Goal: Information Seeking & Learning: Learn about a topic

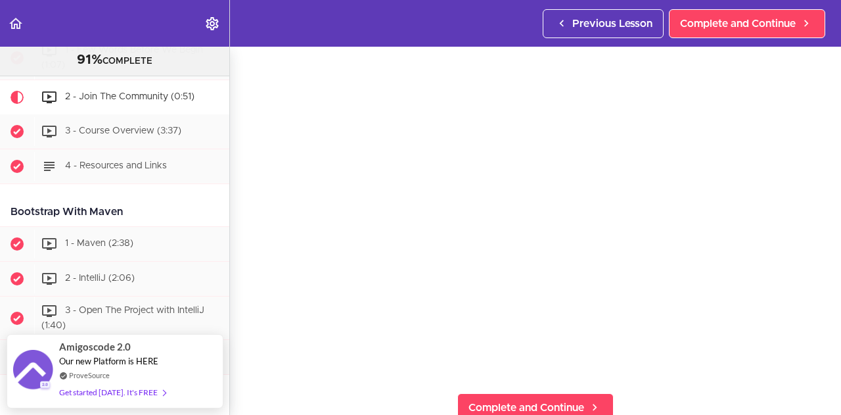
scroll to position [526, 0]
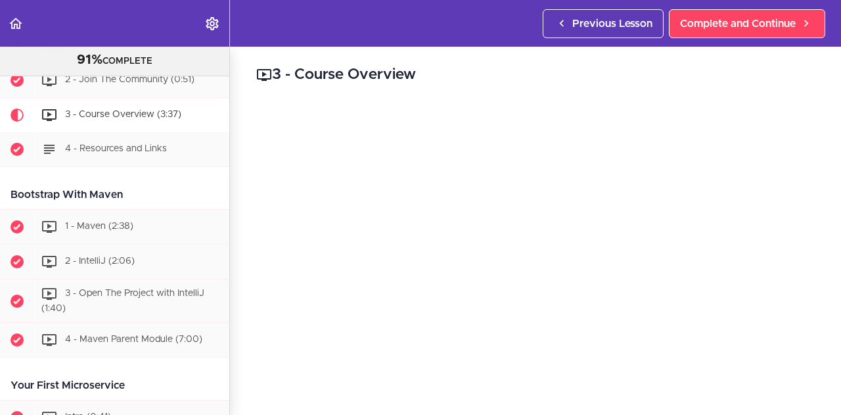
scroll to position [166, 0]
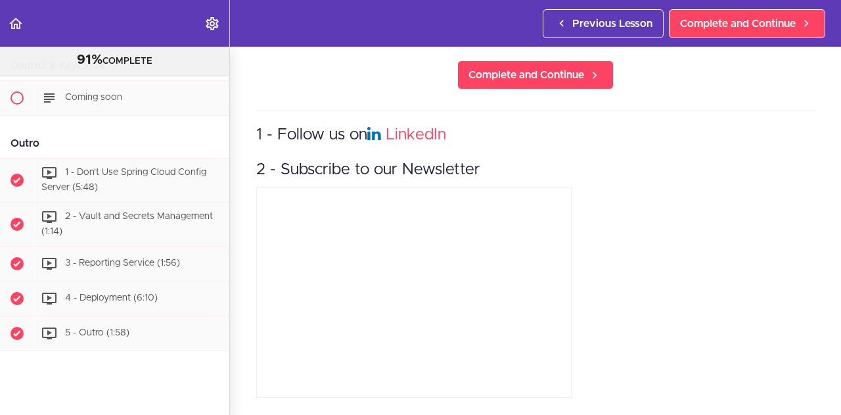
scroll to position [7689, 0]
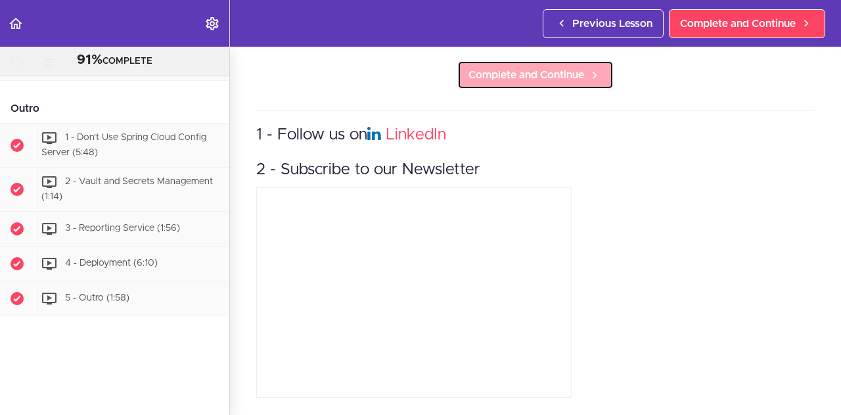
click at [500, 70] on span "Complete and Continue" at bounding box center [527, 75] width 116 height 16
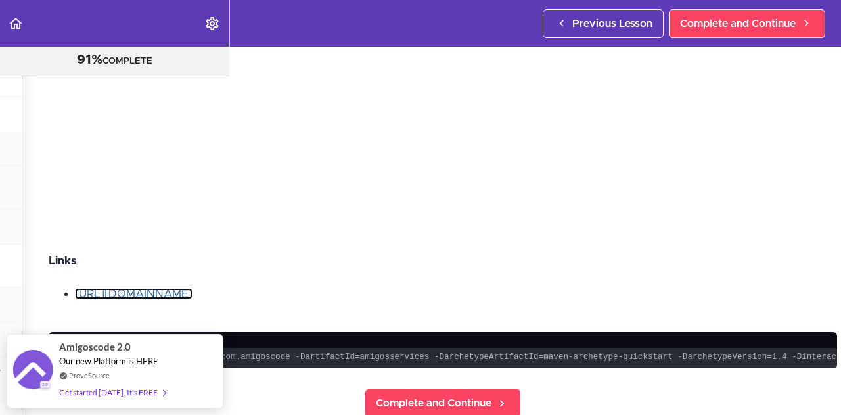
scroll to position [318, 230]
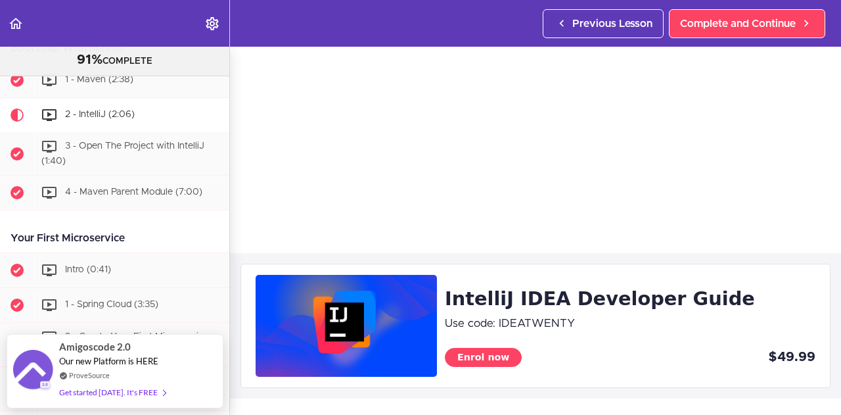
scroll to position [263, 0]
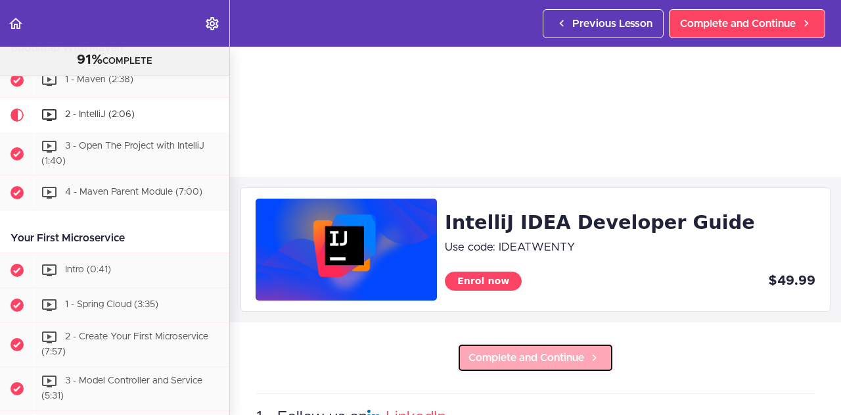
click at [529, 353] on span "Complete and Continue" at bounding box center [527, 358] width 116 height 16
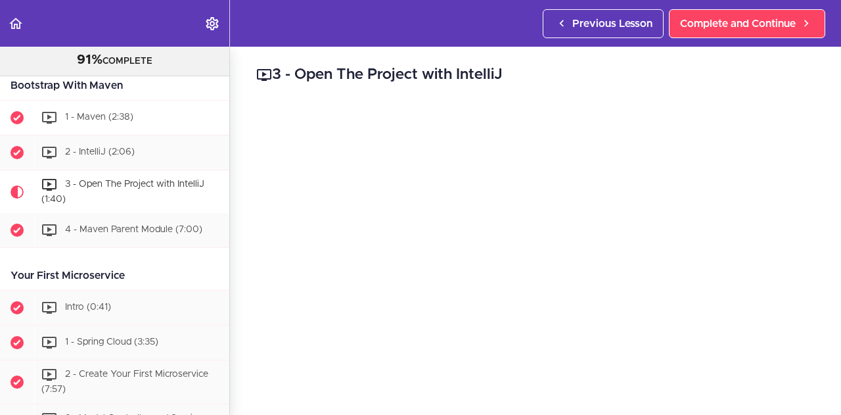
scroll to position [329, 0]
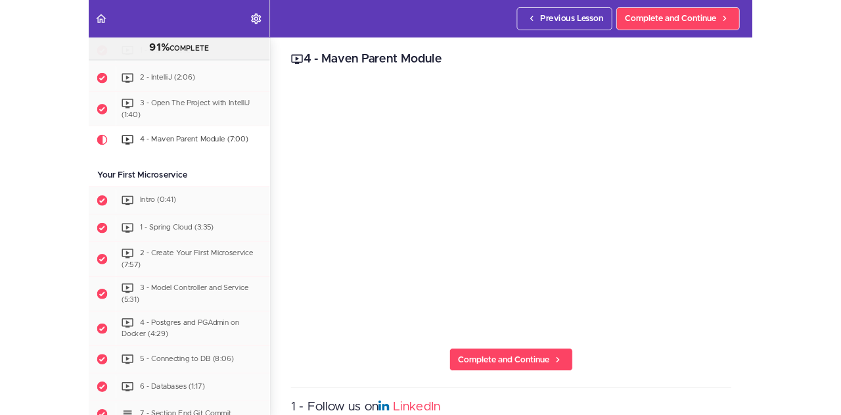
scroll to position [390, 0]
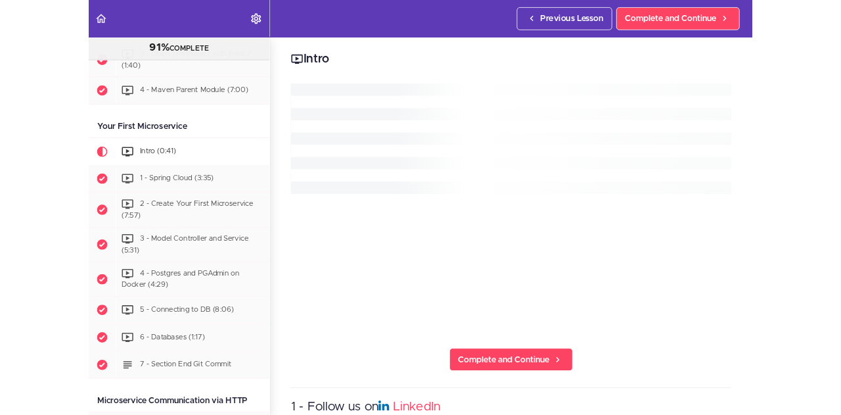
scroll to position [468, 0]
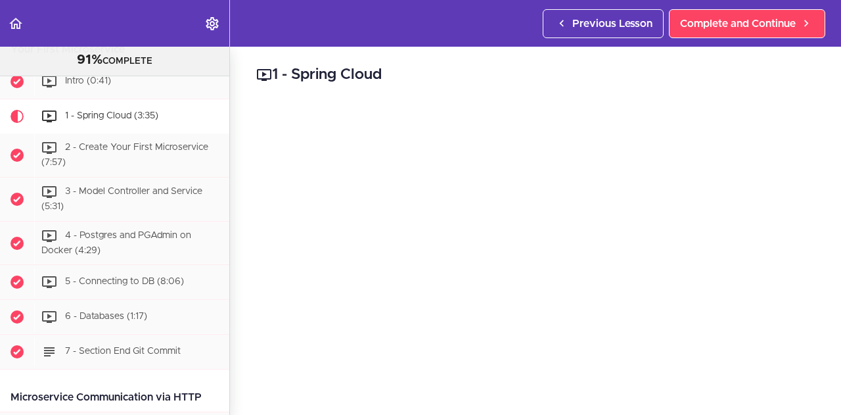
scroll to position [502, 0]
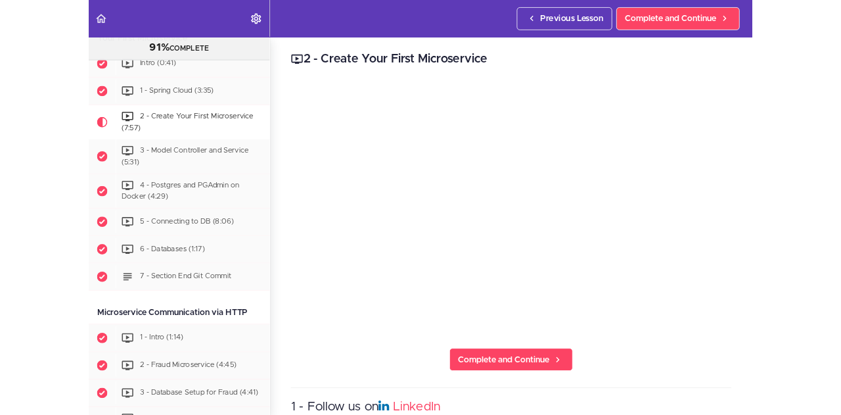
scroll to position [537, 0]
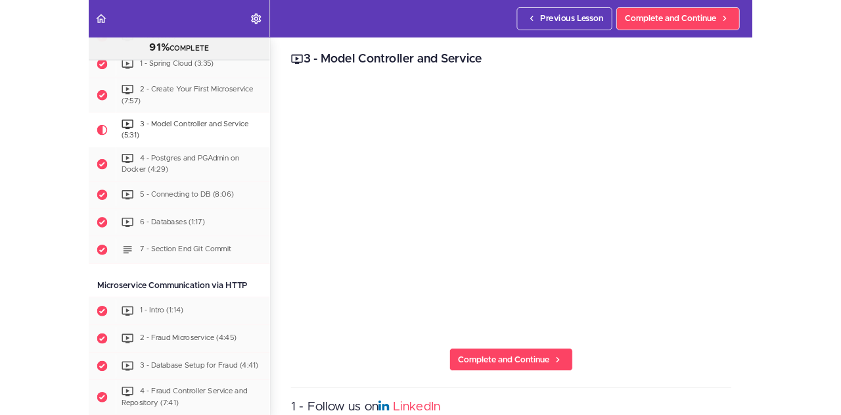
scroll to position [580, 0]
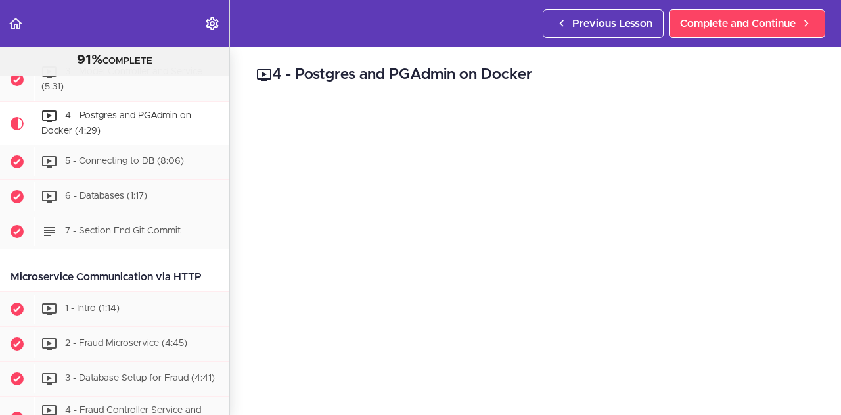
scroll to position [625, 0]
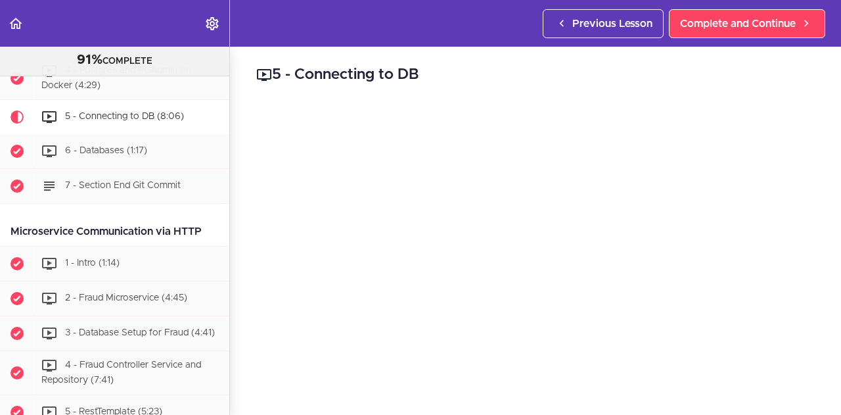
scroll to position [668, 0]
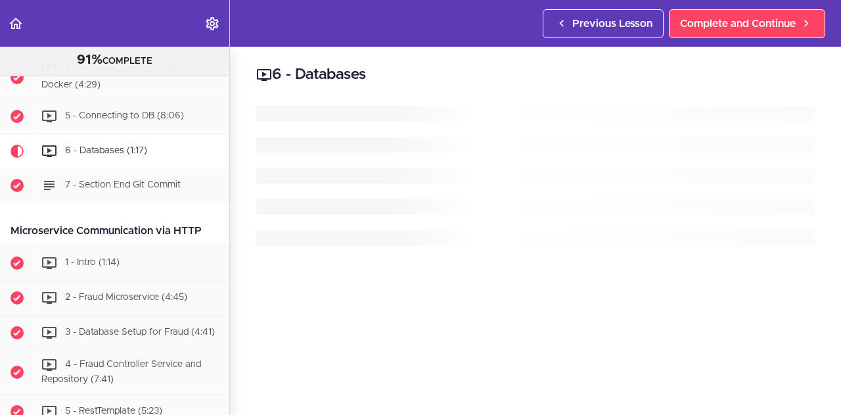
scroll to position [703, 0]
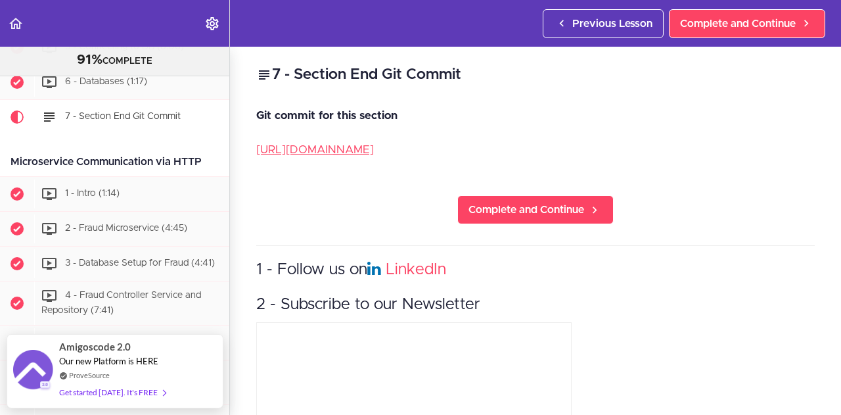
scroll to position [651, 0]
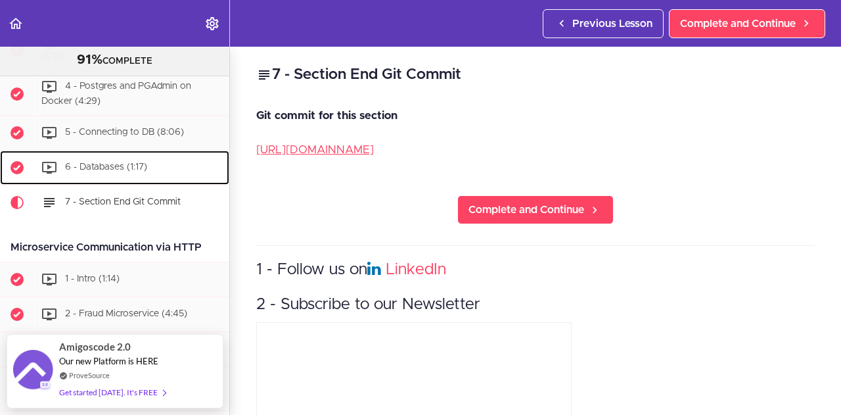
click at [109, 163] on span "6 - Databases (1:17)" at bounding box center [106, 167] width 82 height 9
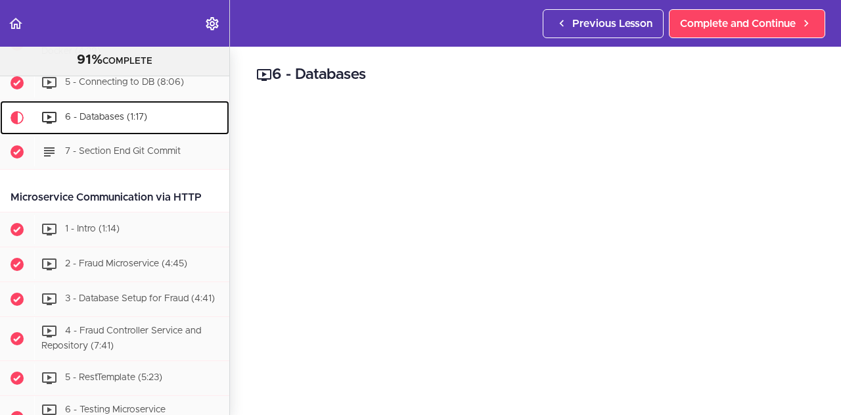
scroll to position [703, 0]
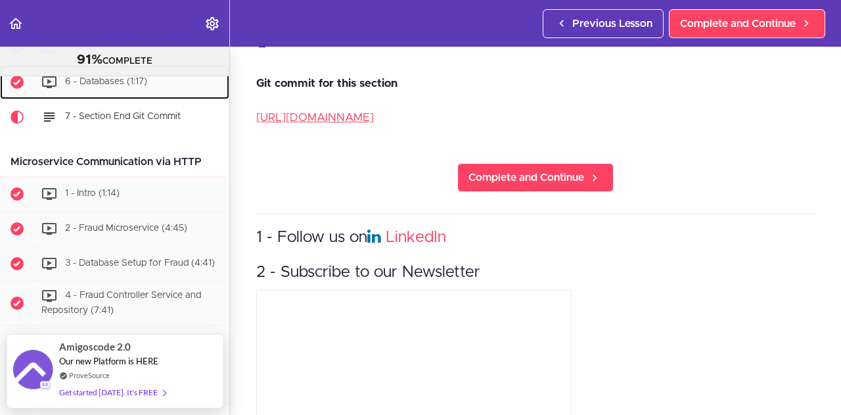
scroll to position [143, 0]
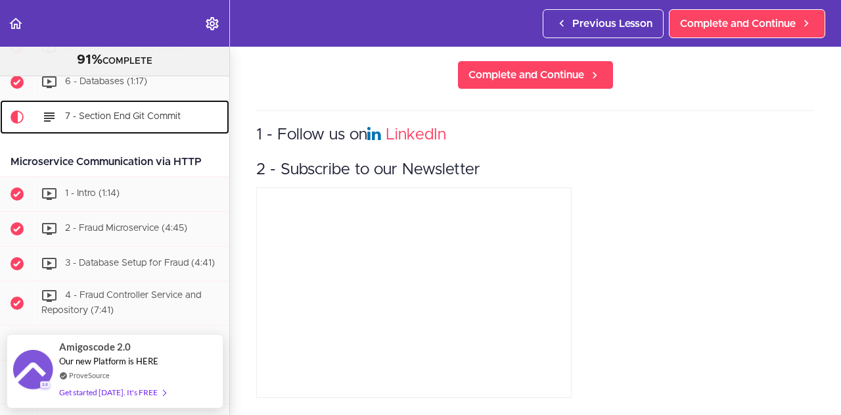
click at [107, 112] on span "7 - Section End Git Commit" at bounding box center [123, 116] width 116 height 9
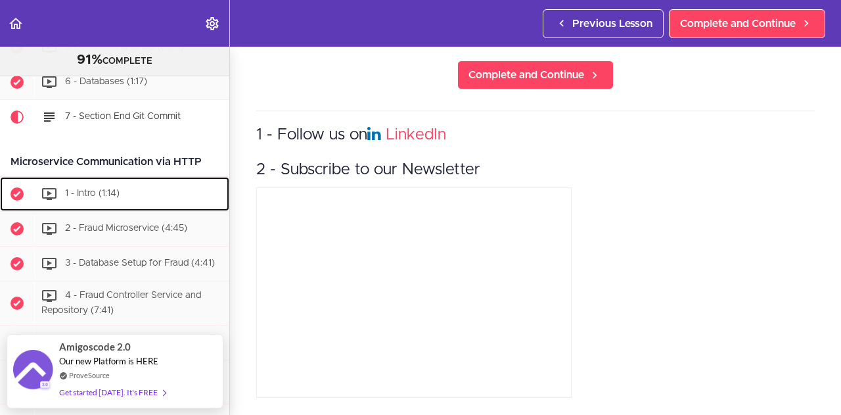
click at [99, 193] on span "1 - Intro (1:14)" at bounding box center [92, 193] width 55 height 9
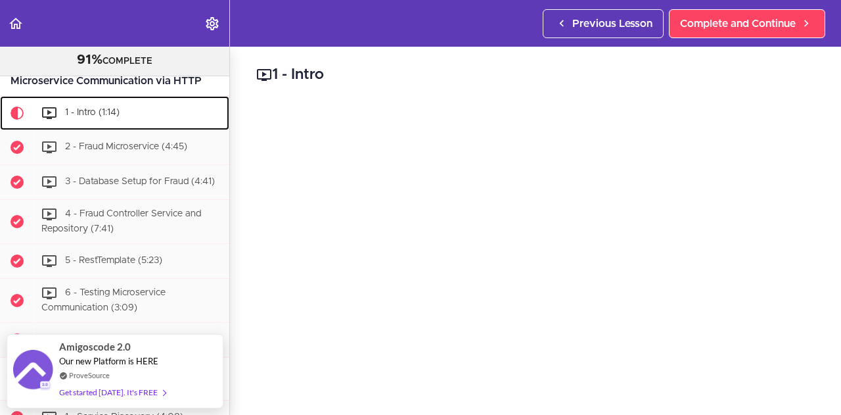
scroll to position [820, 0]
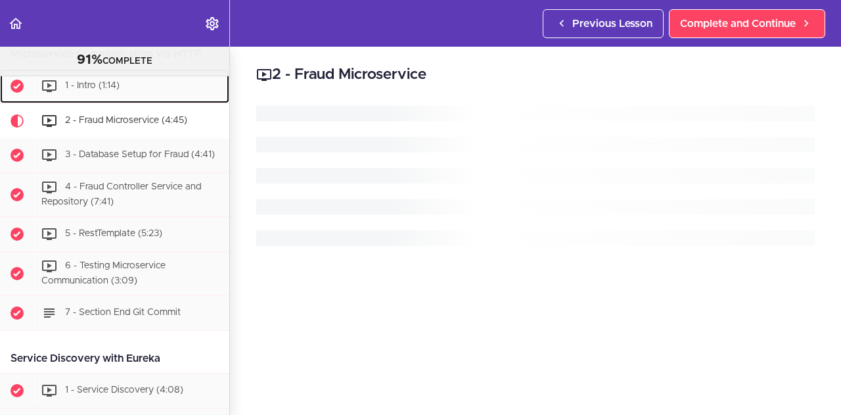
scroll to position [849, 0]
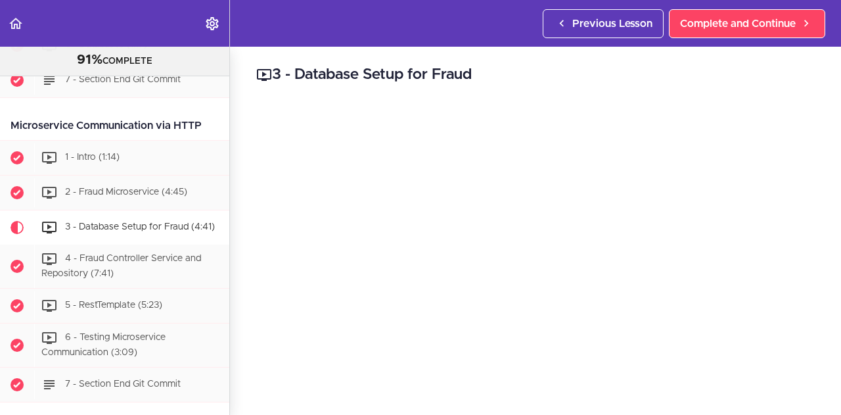
scroll to position [774, 0]
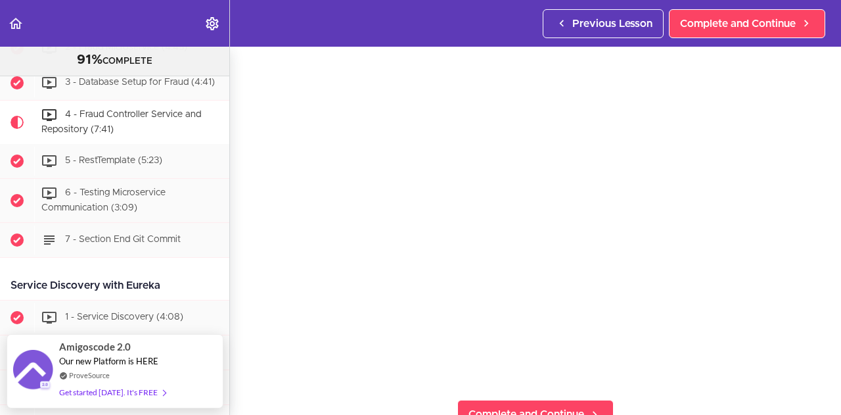
scroll to position [41, 0]
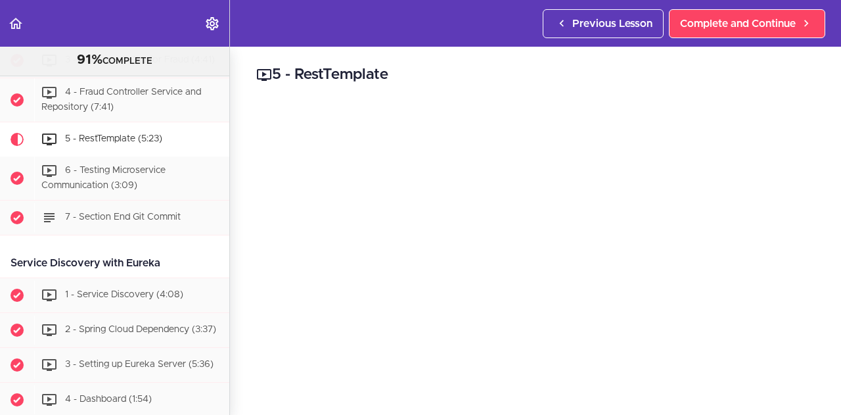
scroll to position [962, 0]
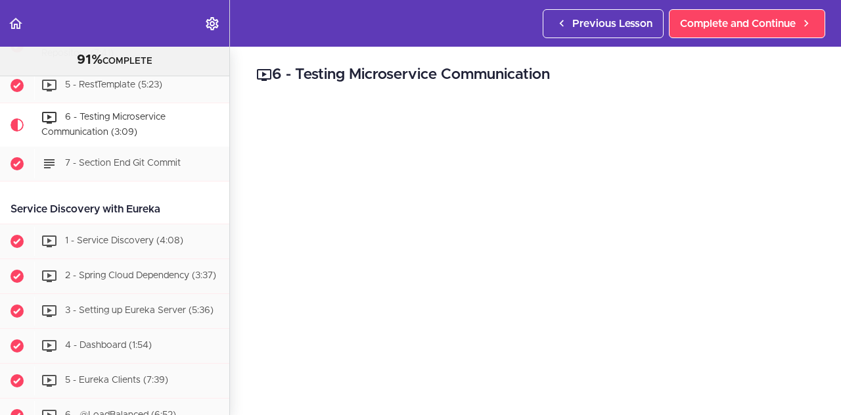
scroll to position [997, 0]
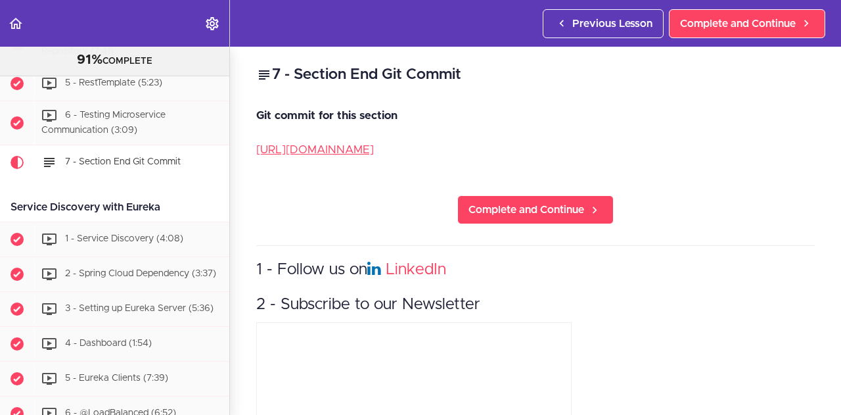
scroll to position [1040, 0]
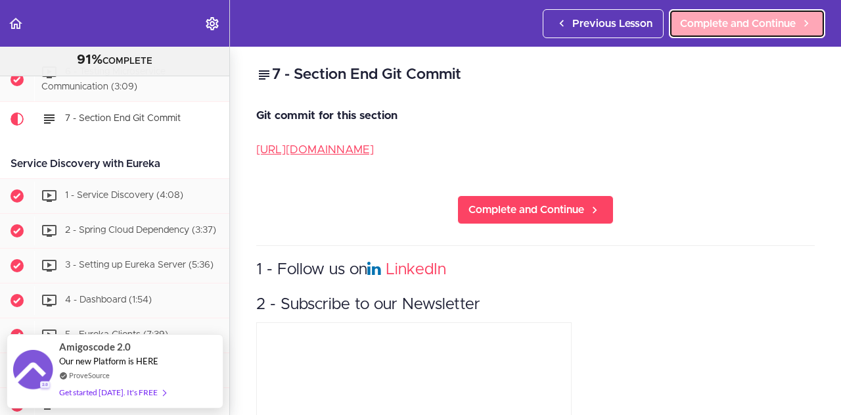
click at [719, 29] on span "Complete and Continue" at bounding box center [738, 24] width 116 height 16
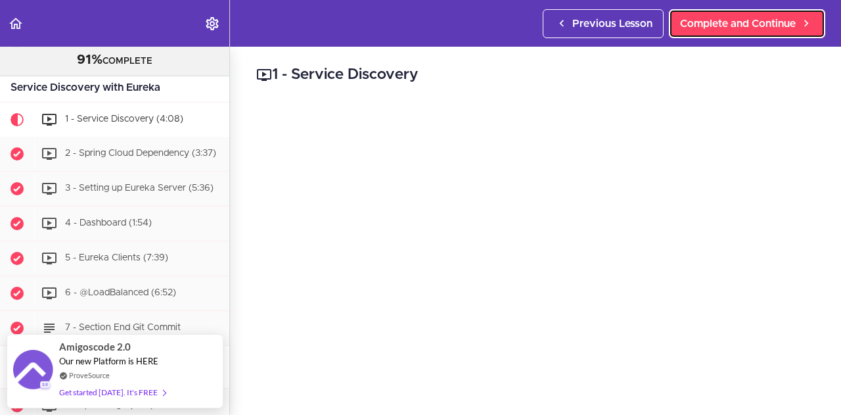
scroll to position [66, 0]
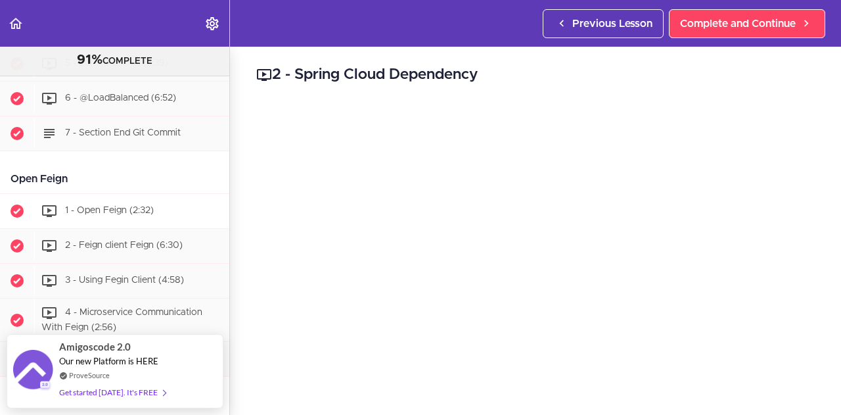
scroll to position [1349, 0]
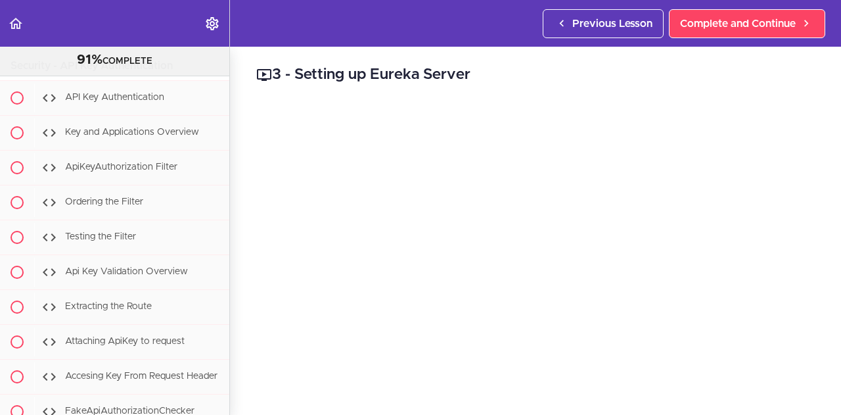
scroll to position [7120, 0]
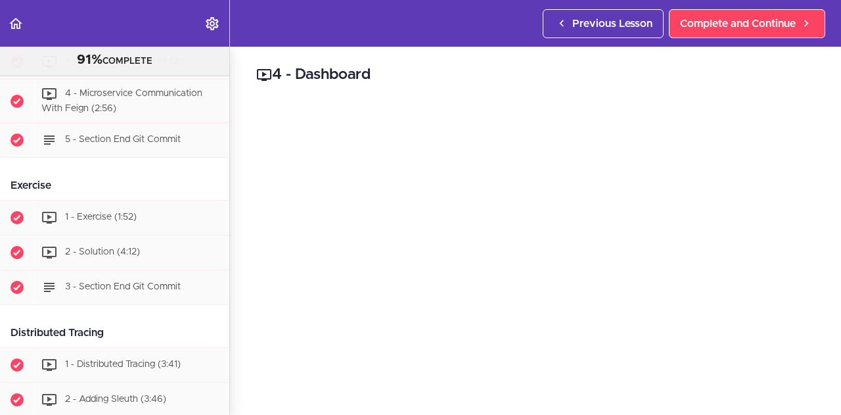
scroll to position [1230, 0]
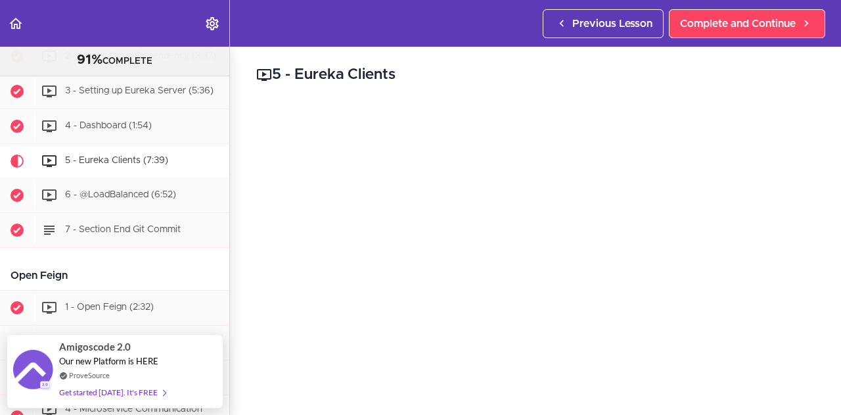
scroll to position [1214, 0]
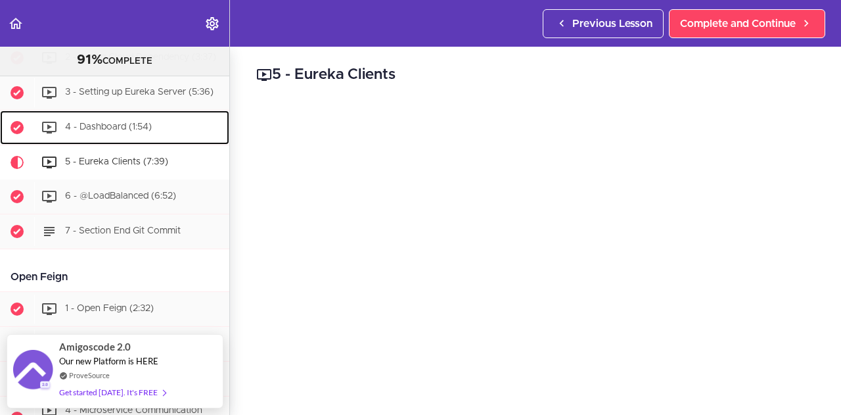
click at [95, 126] on span "4 - Dashboard (1:54)" at bounding box center [108, 126] width 87 height 9
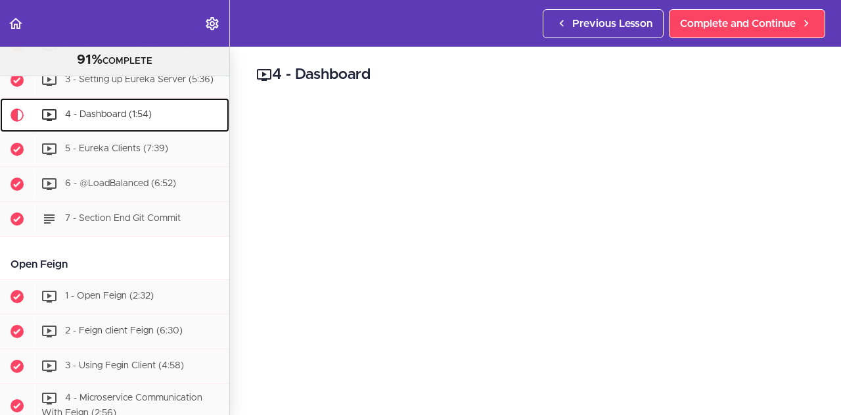
scroll to position [1230, 0]
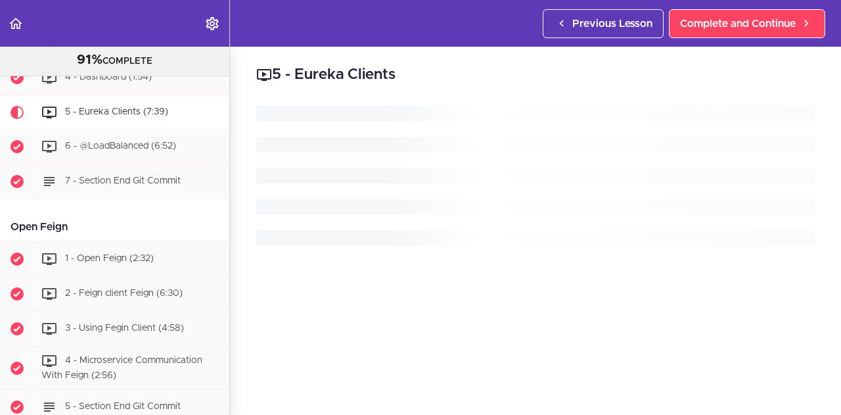
scroll to position [1265, 0]
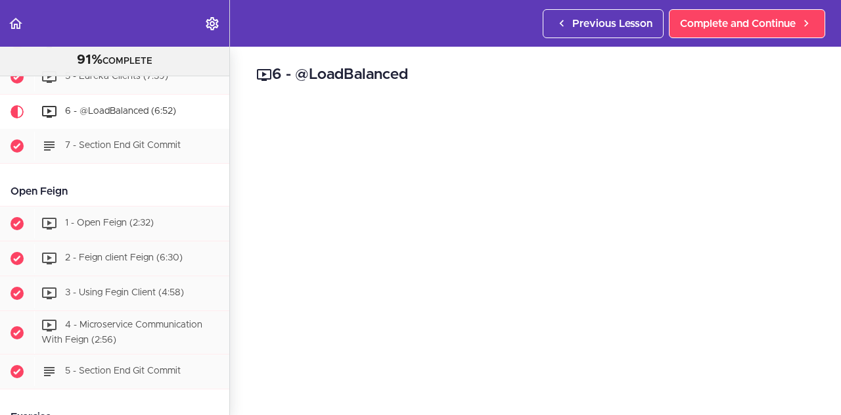
scroll to position [1299, 0]
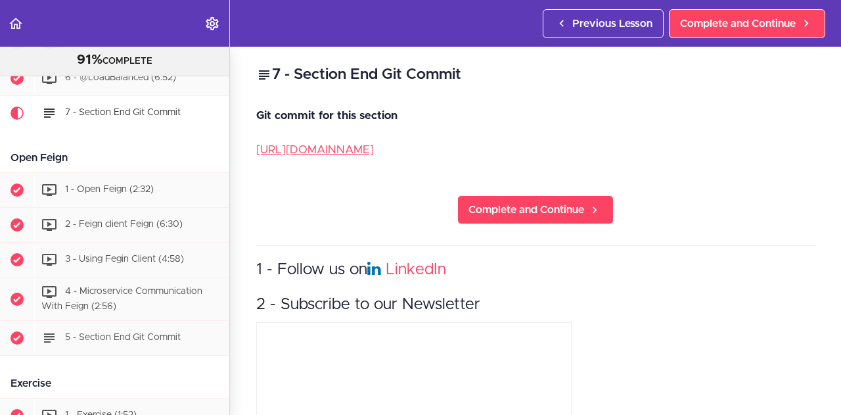
scroll to position [1334, 0]
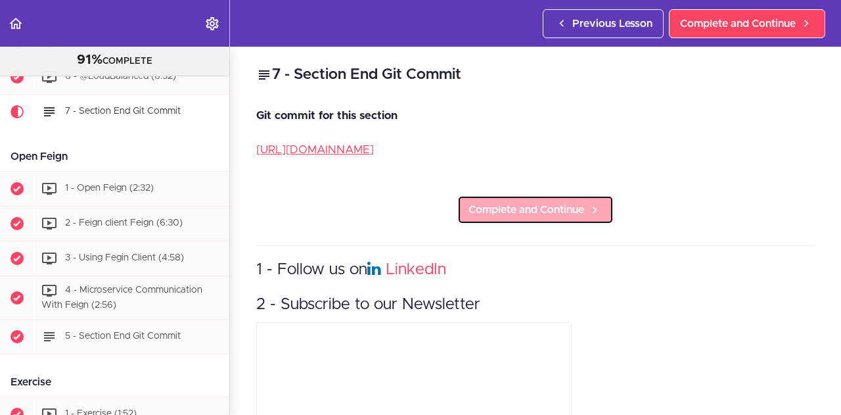
click at [481, 207] on span "Complete and Continue" at bounding box center [527, 210] width 116 height 16
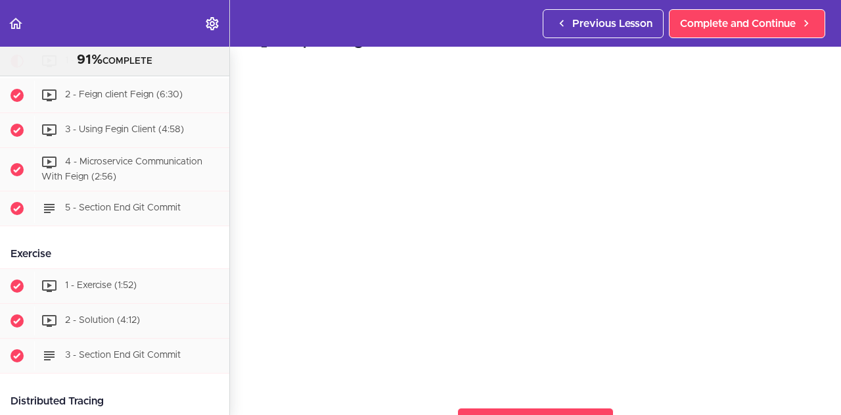
scroll to position [28, 0]
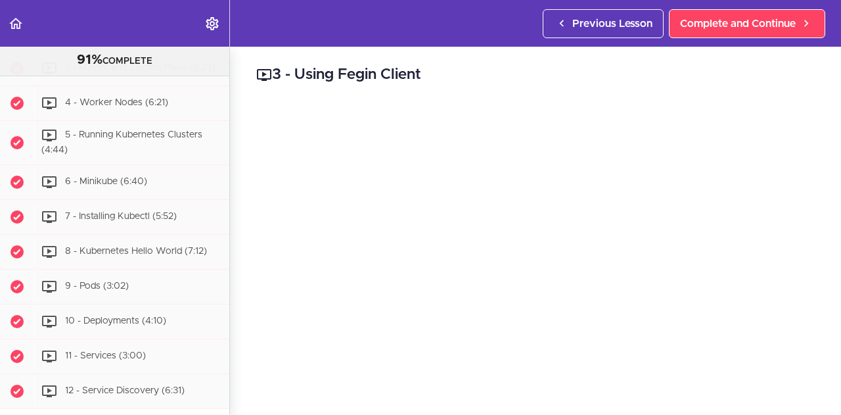
scroll to position [4278, 0]
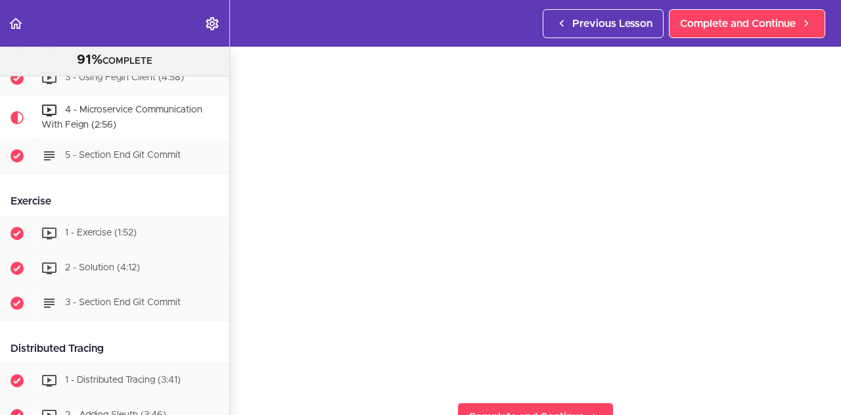
scroll to position [38, 0]
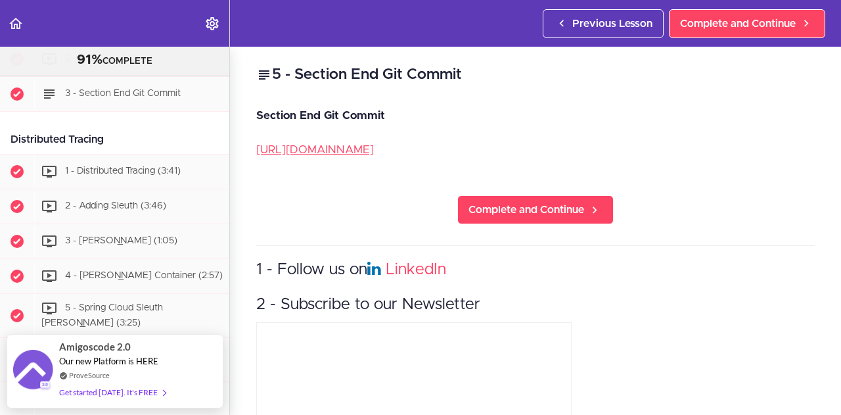
scroll to position [1724, 0]
click at [139, 169] on span "1 - Distributed Tracing (3:41)" at bounding box center [123, 170] width 116 height 9
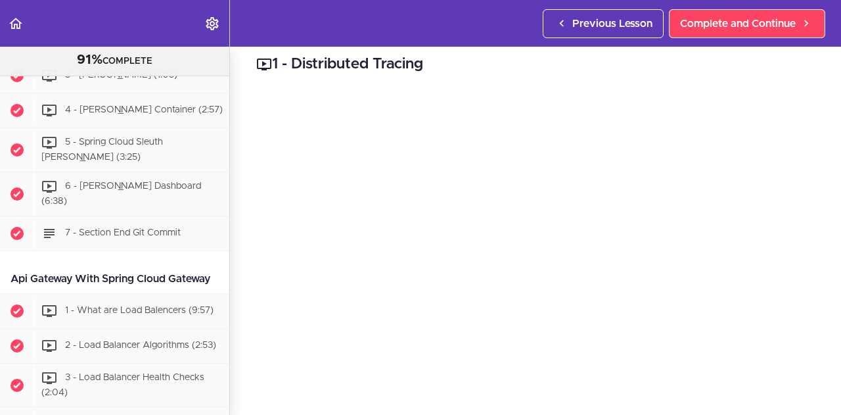
scroll to position [1893, 0]
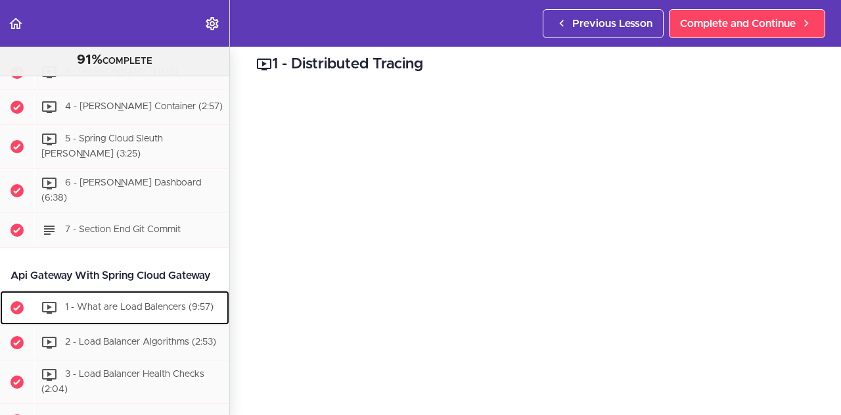
click at [135, 319] on div "1 - What are Load Balencers (9:57)" at bounding box center [131, 307] width 195 height 29
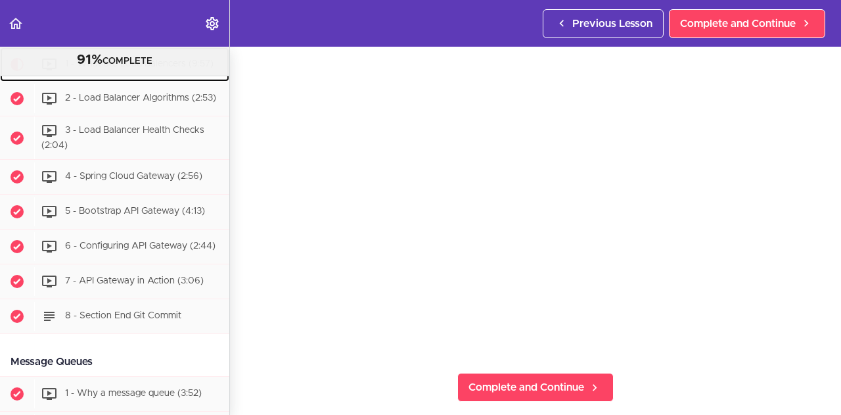
scroll to position [64, 0]
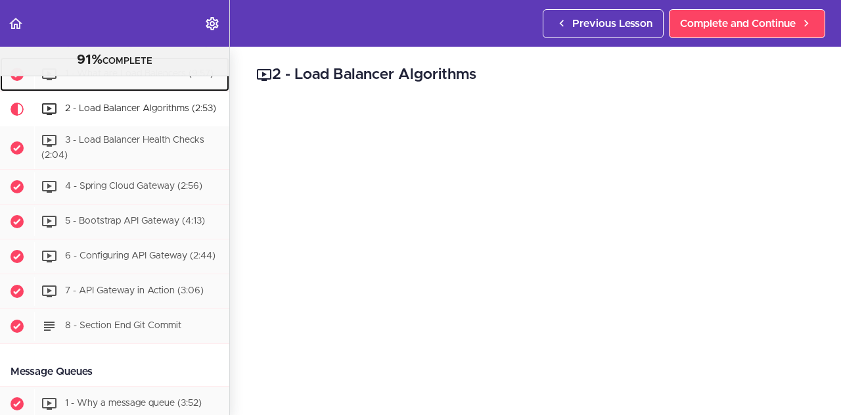
scroll to position [2126, 0]
